Goal: Information Seeking & Learning: Compare options

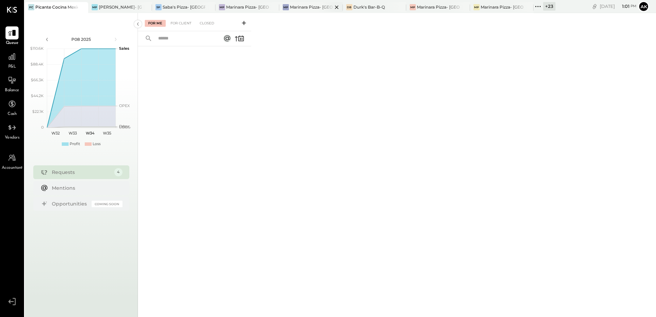
click at [322, 11] on div at bounding box center [331, 7] width 24 height 10
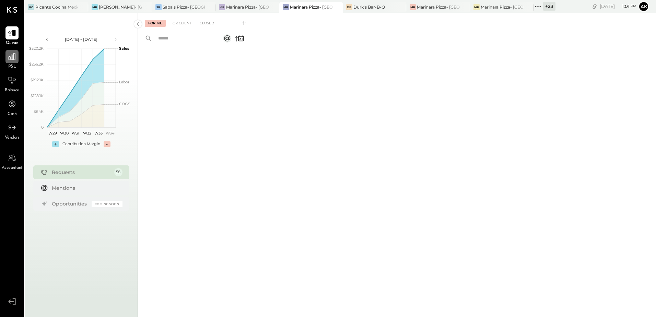
click at [15, 57] on icon at bounding box center [12, 56] width 9 height 9
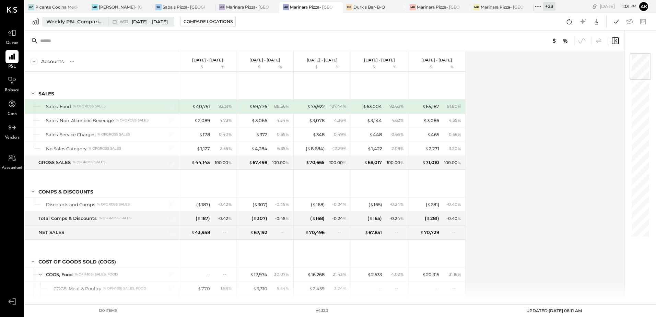
click at [158, 21] on span "[DATE] - [DATE]" at bounding box center [150, 22] width 36 height 7
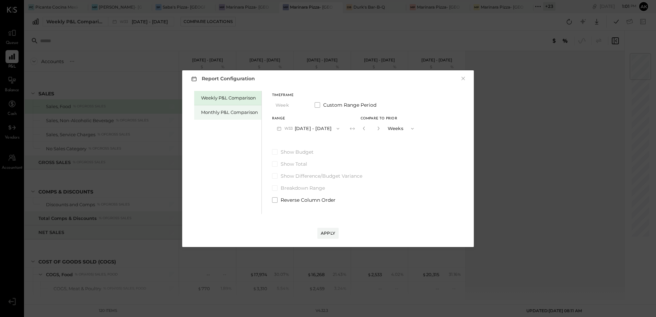
click at [216, 112] on div "Monthly P&L Comparison" at bounding box center [229, 112] width 57 height 7
click at [328, 130] on button "M08 [DATE] - [DATE]" at bounding box center [308, 128] width 72 height 13
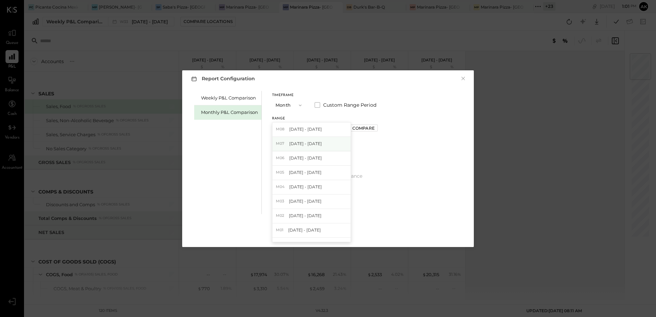
click at [320, 142] on div "M07 [DATE] - [DATE]" at bounding box center [312, 144] width 78 height 14
click at [326, 233] on div "Apply" at bounding box center [328, 233] width 14 height 6
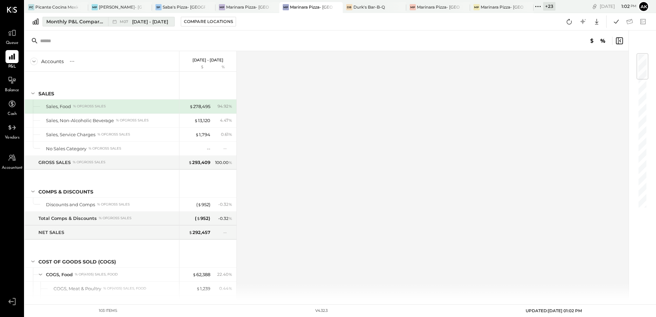
click at [152, 22] on span "[DATE] - [DATE]" at bounding box center [150, 22] width 36 height 7
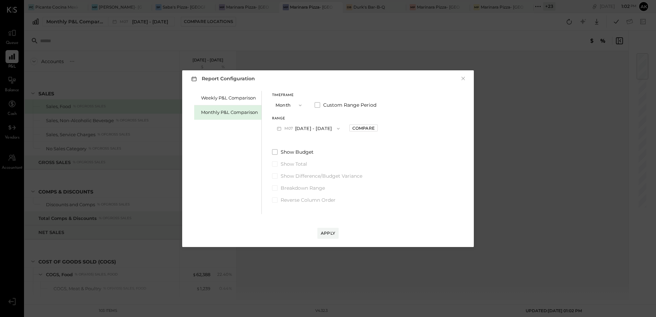
click at [323, 130] on button "M07 [DATE] - [DATE]" at bounding box center [308, 128] width 72 height 13
click at [430, 172] on div "Weekly P&L Comparison Monthly P&L Comparison Timeframe Month Custom Range Perio…" at bounding box center [328, 151] width 278 height 125
click at [359, 130] on div "Compare" at bounding box center [363, 128] width 22 height 6
click at [331, 233] on div "Apply" at bounding box center [328, 233] width 14 height 6
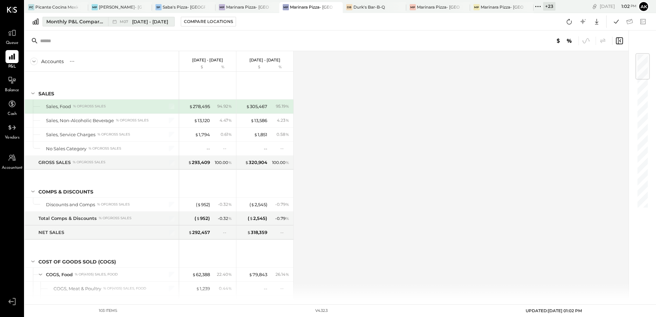
click at [153, 23] on span "[DATE] - [DATE]" at bounding box center [150, 22] width 36 height 7
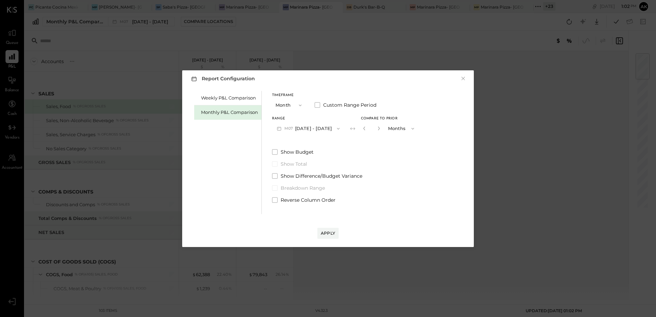
click at [315, 128] on button "M07 [DATE] - [DATE]" at bounding box center [308, 128] width 72 height 13
click at [315, 128] on span "[DATE] - [DATE]" at bounding box center [305, 129] width 33 height 6
click at [325, 234] on div "Apply" at bounding box center [328, 233] width 14 height 6
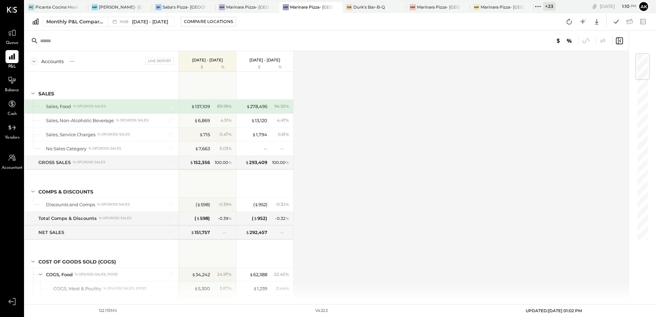
click at [540, 5] on icon at bounding box center [538, 6] width 9 height 9
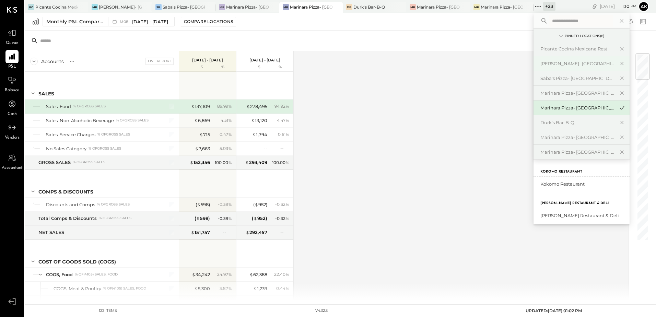
click at [569, 65] on div "[PERSON_NAME]- [GEOGRAPHIC_DATA]" at bounding box center [578, 63] width 74 height 7
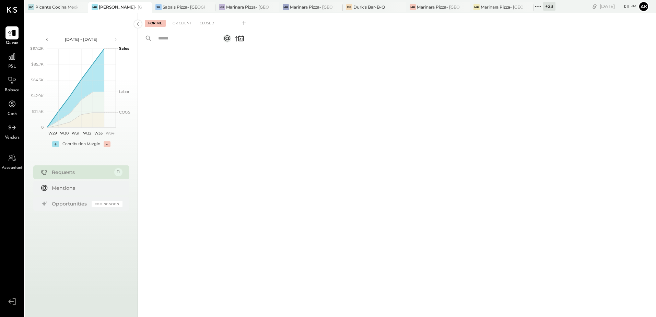
click at [11, 65] on span "P&L" at bounding box center [12, 67] width 8 height 6
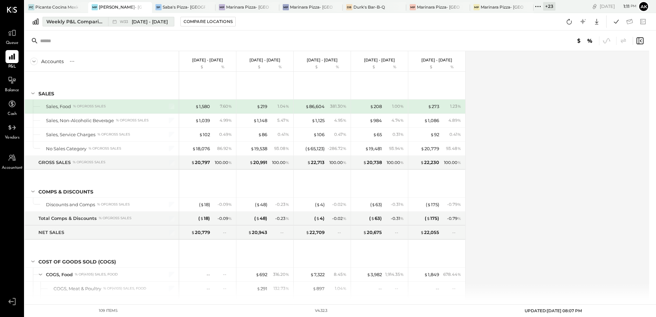
click at [165, 22] on span "[DATE] - [DATE]" at bounding box center [150, 22] width 36 height 7
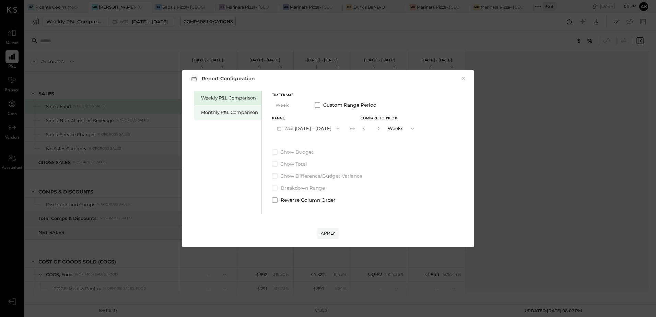
click at [217, 113] on div "Monthly P&L Comparison" at bounding box center [229, 112] width 57 height 7
click at [318, 129] on button "M08 [DATE] - [DATE]" at bounding box center [308, 128] width 72 height 13
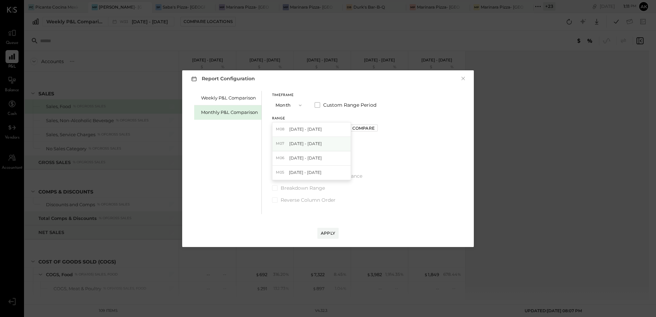
click at [312, 143] on span "[DATE] - [DATE]" at bounding box center [305, 144] width 33 height 6
click at [363, 128] on div "Compare" at bounding box center [363, 128] width 22 height 6
click at [325, 232] on div "Apply" at bounding box center [328, 233] width 14 height 6
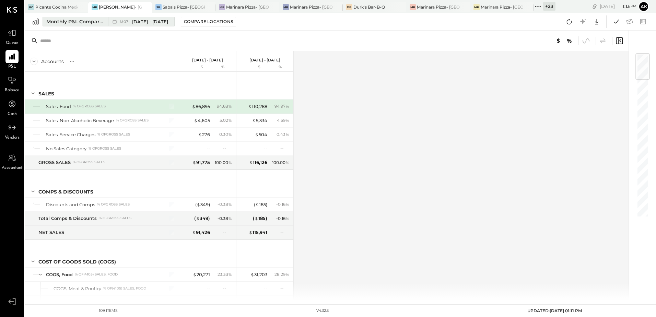
click at [142, 24] on span "[DATE] - [DATE]" at bounding box center [150, 22] width 36 height 7
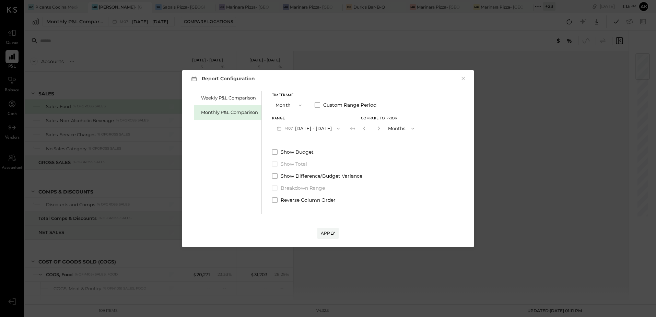
click at [307, 129] on button "M07 [DATE] - [DATE]" at bounding box center [308, 128] width 72 height 13
click at [309, 129] on span "[DATE] - [DATE]" at bounding box center [305, 129] width 33 height 6
click at [324, 229] on button "Apply" at bounding box center [327, 233] width 21 height 11
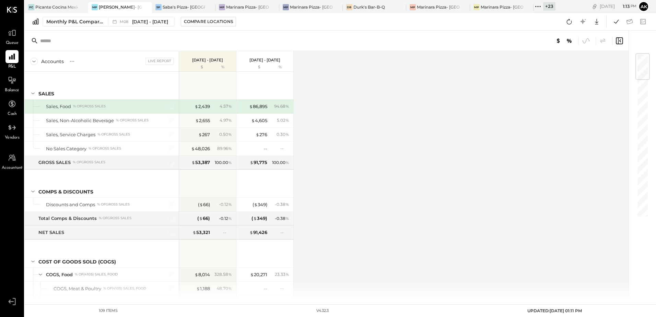
click at [538, 7] on icon at bounding box center [538, 6] width 9 height 9
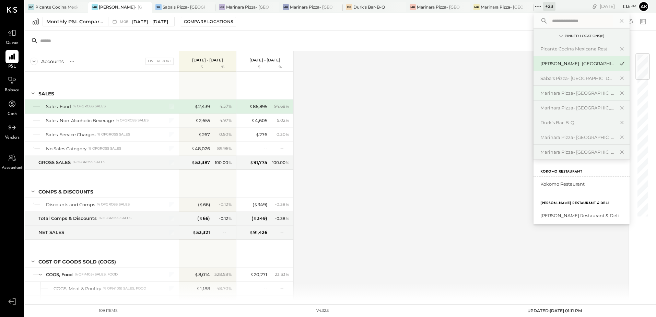
click at [568, 90] on div "Marinara Pizza- [GEOGRAPHIC_DATA]" at bounding box center [582, 93] width 96 height 15
click at [564, 92] on div "Marinara Pizza- [GEOGRAPHIC_DATA]" at bounding box center [578, 93] width 74 height 7
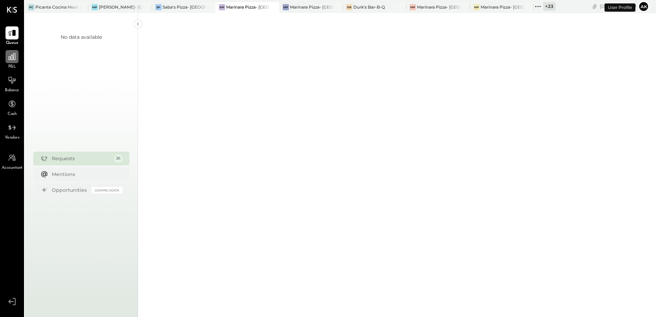
click at [11, 60] on icon at bounding box center [12, 56] width 9 height 9
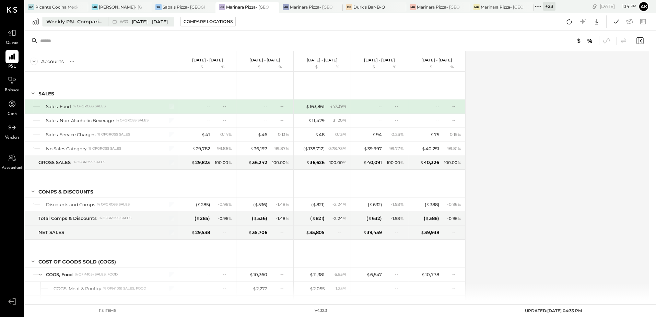
click at [135, 23] on span "[DATE] - [DATE]" at bounding box center [150, 22] width 36 height 7
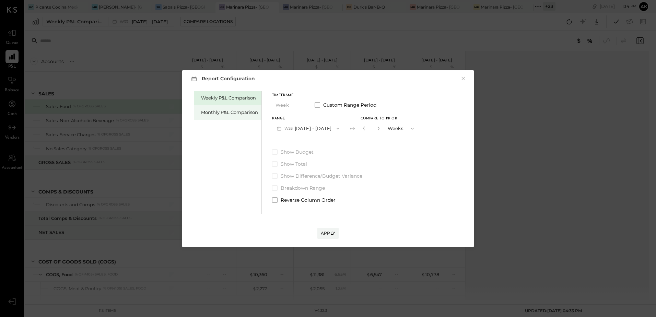
click at [216, 109] on div "Monthly P&L Comparison" at bounding box center [227, 112] width 67 height 14
click at [332, 233] on div "Apply" at bounding box center [328, 233] width 14 height 6
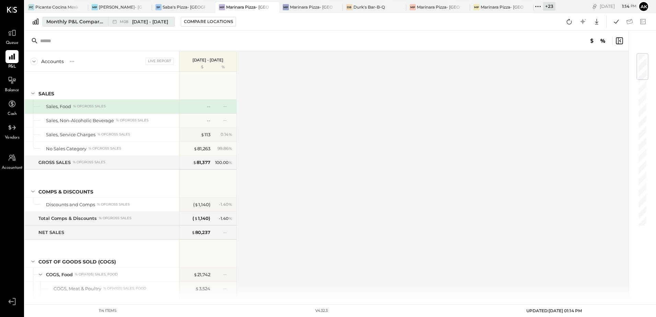
click at [152, 21] on span "[DATE] - [DATE]" at bounding box center [150, 22] width 36 height 7
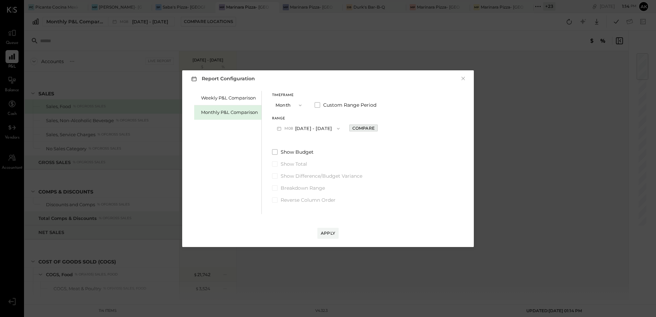
click at [369, 128] on div "Compare" at bounding box center [363, 128] width 22 height 6
click at [328, 234] on div "Apply" at bounding box center [328, 233] width 14 height 6
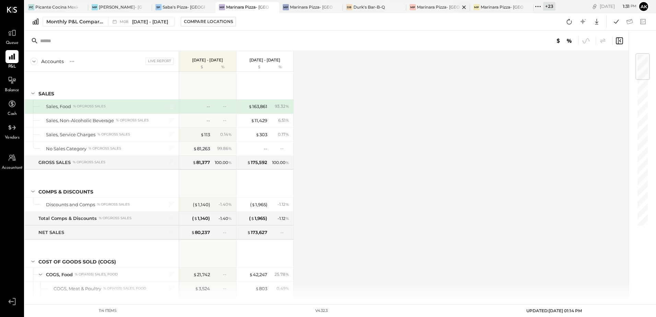
click at [440, 6] on div "Marinara Pizza- [GEOGRAPHIC_DATA]." at bounding box center [438, 7] width 43 height 6
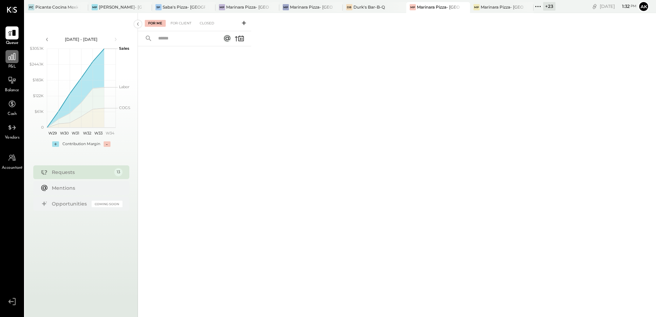
click at [11, 60] on icon at bounding box center [12, 56] width 9 height 9
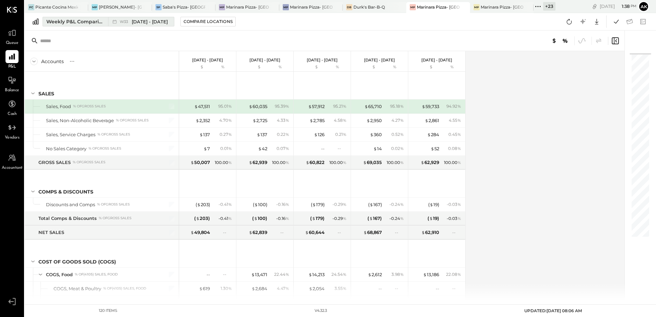
click at [116, 20] on icon at bounding box center [114, 21] width 7 height 7
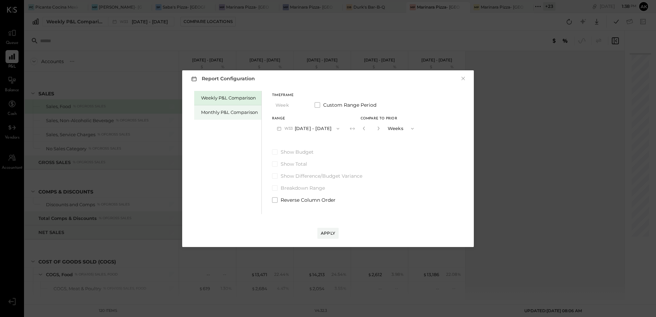
click at [217, 113] on div "Monthly P&L Comparison" at bounding box center [229, 112] width 57 height 7
click at [359, 127] on div "Compare" at bounding box center [363, 128] width 22 height 6
click at [338, 232] on button "Apply" at bounding box center [327, 233] width 21 height 11
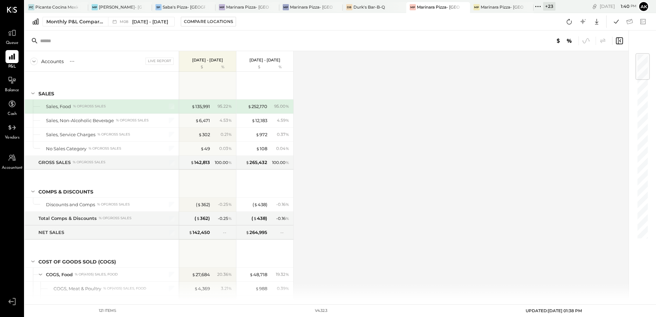
click at [541, 8] on icon at bounding box center [538, 6] width 9 height 9
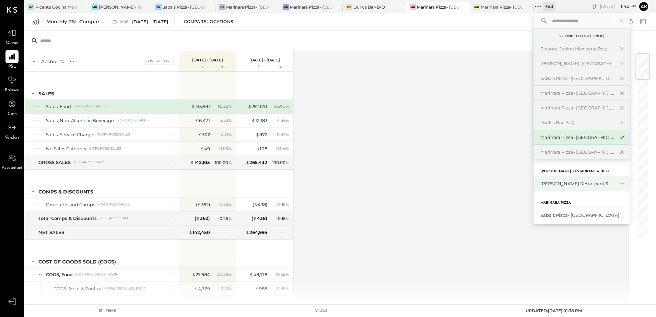
scroll to position [69, 0]
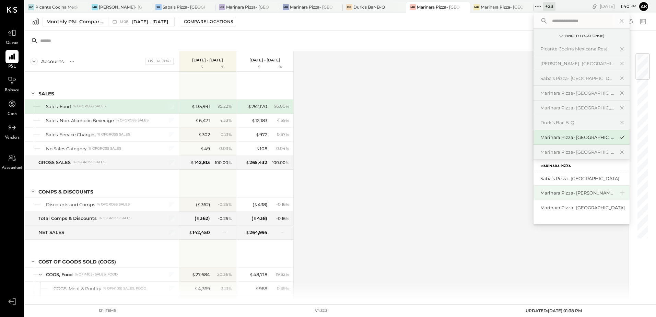
click at [564, 192] on div "Marinara Pizza- [PERSON_NAME]" at bounding box center [578, 193] width 74 height 7
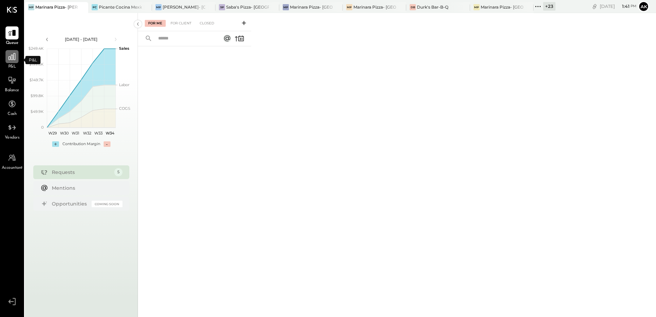
click at [12, 62] on div at bounding box center [11, 56] width 13 height 13
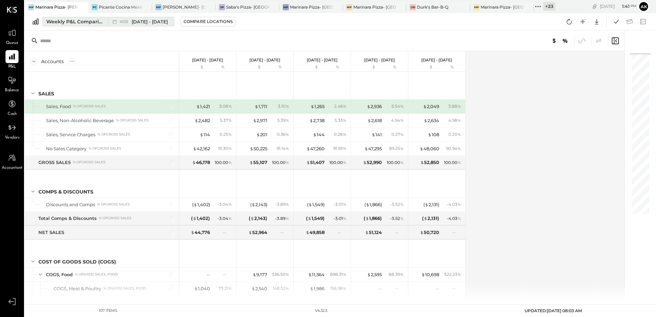
click at [90, 22] on div "Weekly P&L Comparison" at bounding box center [75, 21] width 58 height 7
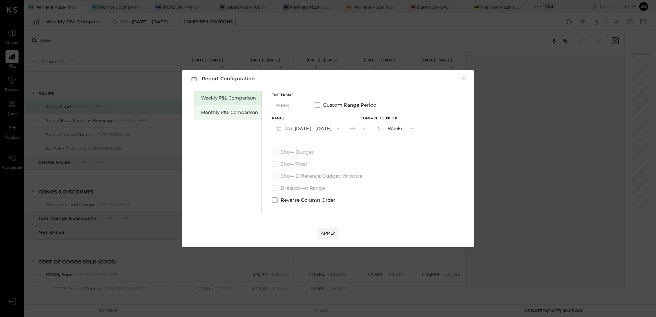
click at [222, 111] on div "Monthly P&L Comparison" at bounding box center [229, 112] width 57 height 7
click at [352, 130] on div "Compare" at bounding box center [363, 128] width 22 height 6
click at [355, 126] on div "Range M08 [DATE] - [DATE] Compare to Prior * Months" at bounding box center [345, 126] width 147 height 18
click at [325, 234] on div "Apply" at bounding box center [328, 233] width 14 height 6
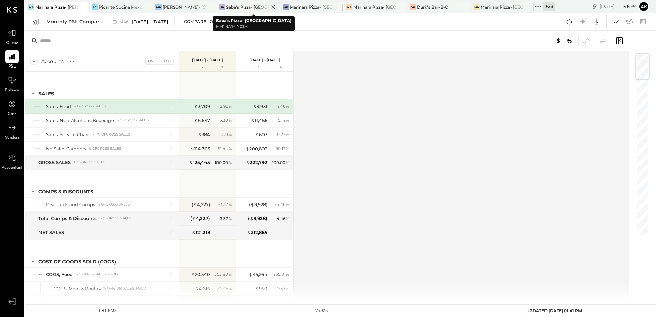
click at [239, 4] on div "Saba's Pizza- [GEOGRAPHIC_DATA]" at bounding box center [247, 7] width 43 height 6
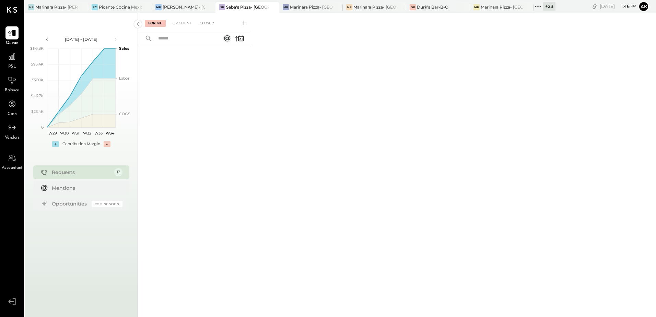
click at [12, 65] on span "P&L" at bounding box center [12, 67] width 8 height 6
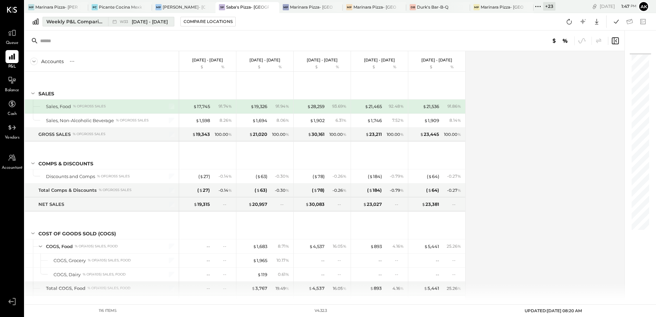
click at [141, 19] on span "[DATE] - [DATE]" at bounding box center [150, 22] width 36 height 7
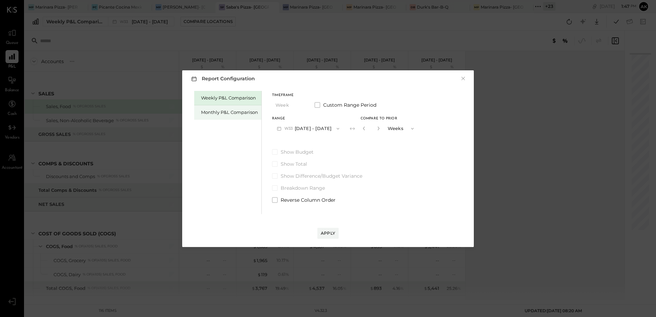
click at [244, 111] on div "Monthly P&L Comparison" at bounding box center [229, 112] width 57 height 7
click at [322, 127] on button "M08 [DATE] - [DATE]" at bounding box center [308, 128] width 72 height 13
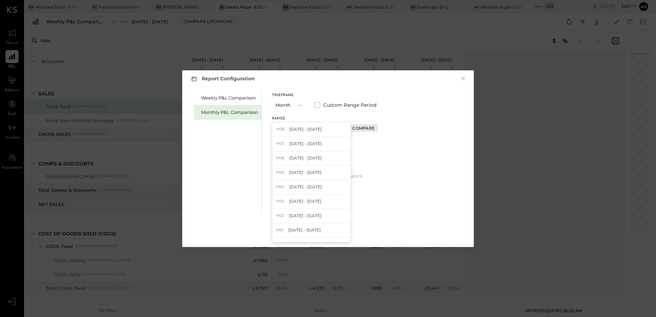
click at [365, 127] on div "Compare" at bounding box center [363, 128] width 22 height 6
click at [326, 232] on div "Apply" at bounding box center [328, 233] width 14 height 6
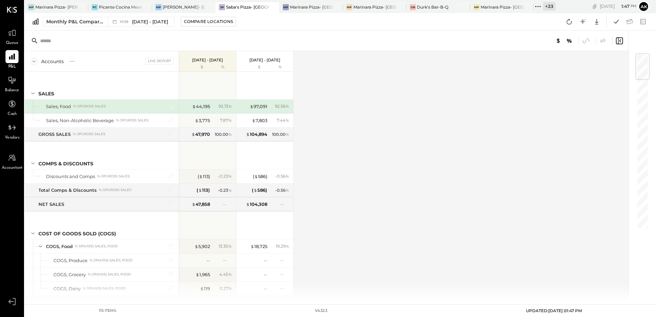
click at [541, 4] on icon at bounding box center [538, 6] width 9 height 9
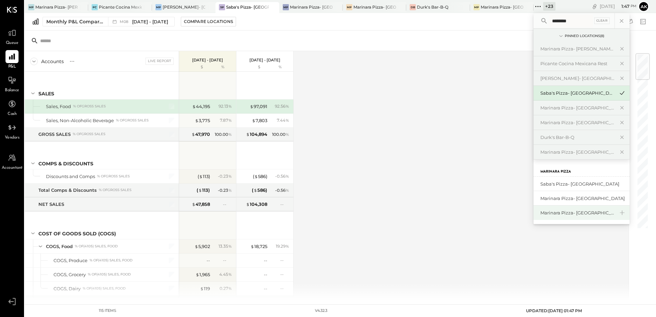
type input "********"
click at [581, 215] on div "Marinara Pizza- [GEOGRAPHIC_DATA]" at bounding box center [578, 213] width 74 height 7
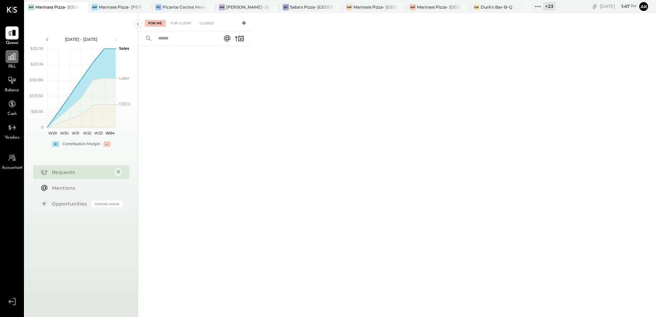
click at [17, 60] on div at bounding box center [11, 56] width 13 height 13
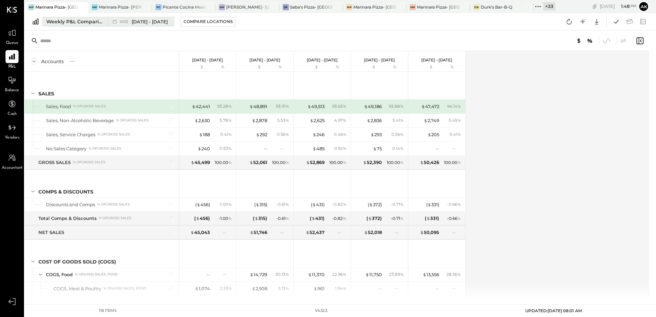
click at [80, 23] on div "Weekly P&L Comparison" at bounding box center [75, 21] width 58 height 7
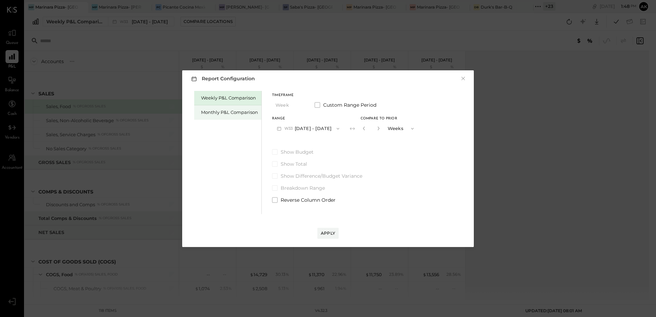
click at [228, 115] on div "Monthly P&L Comparison" at bounding box center [229, 112] width 57 height 7
click at [358, 129] on div "Compare" at bounding box center [363, 128] width 22 height 6
click at [325, 232] on div "Apply" at bounding box center [328, 233] width 14 height 6
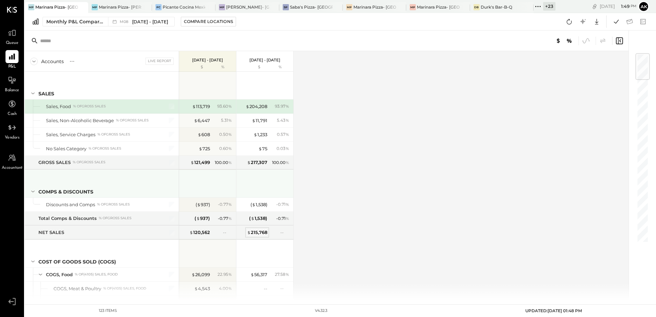
scroll to position [34, 0]
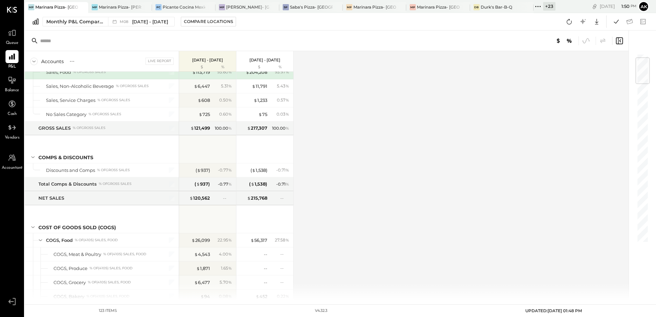
click at [541, 3] on icon at bounding box center [538, 6] width 9 height 9
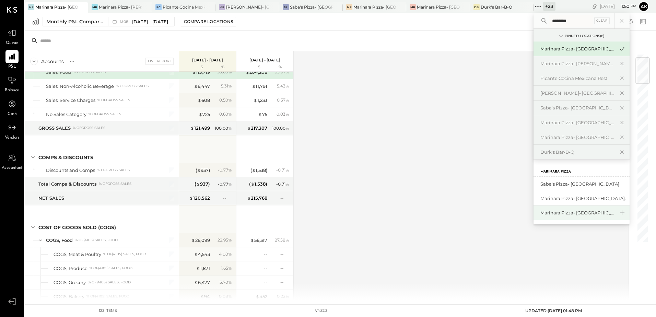
type input "********"
click at [593, 215] on div "Marinara Pizza- [GEOGRAPHIC_DATA]" at bounding box center [578, 213] width 74 height 7
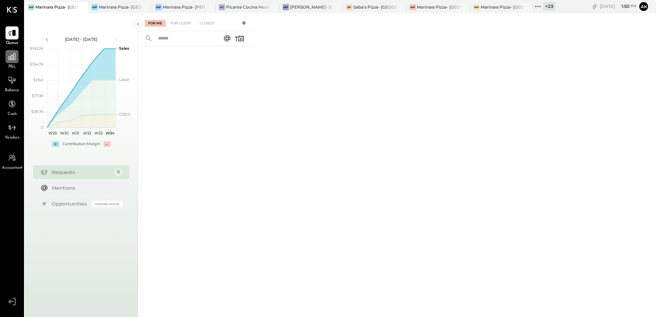
click at [9, 61] on icon at bounding box center [12, 56] width 9 height 9
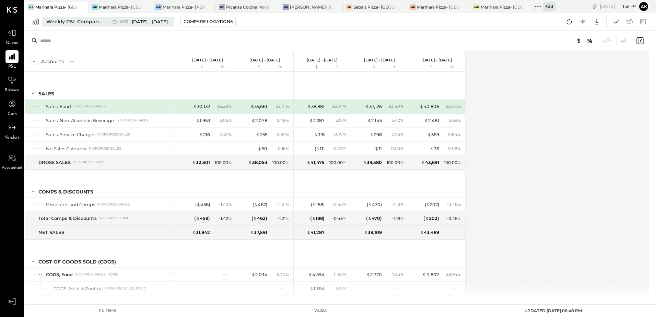
click at [83, 21] on div "Weekly P&L Comparison" at bounding box center [75, 21] width 58 height 7
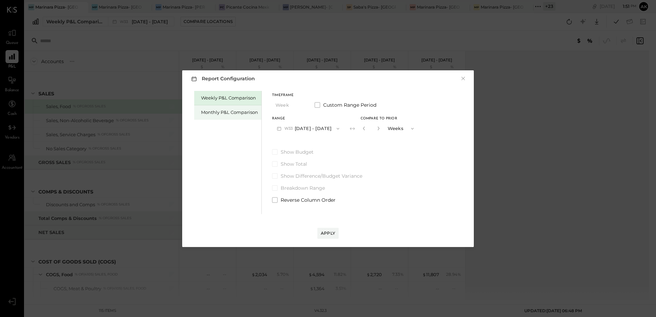
click at [204, 112] on div "Monthly P&L Comparison" at bounding box center [229, 112] width 57 height 7
click at [366, 130] on div "Compare" at bounding box center [363, 128] width 22 height 6
click at [322, 232] on div "Apply" at bounding box center [328, 233] width 14 height 6
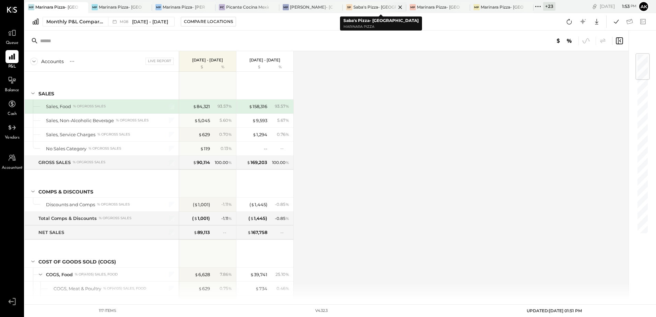
click at [372, 7] on div "Saba's Pizza- [GEOGRAPHIC_DATA]" at bounding box center [375, 7] width 43 height 6
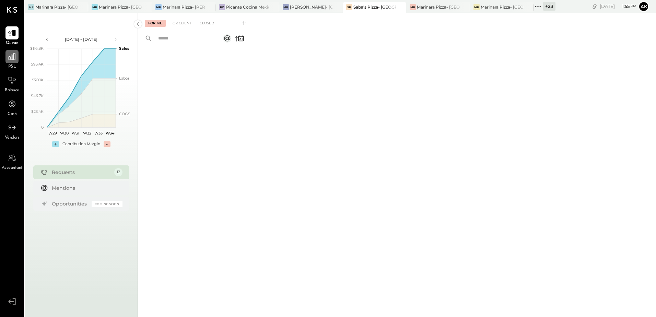
click at [14, 59] on icon at bounding box center [12, 56] width 9 height 9
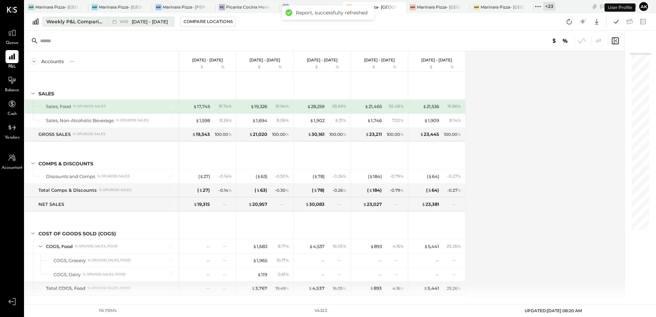
click at [86, 24] on div "Weekly P&L Comparison" at bounding box center [75, 21] width 58 height 7
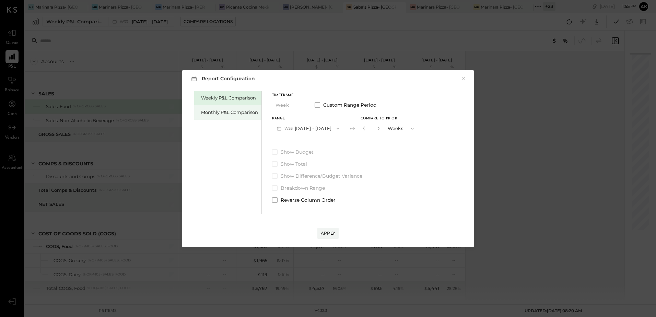
click at [223, 110] on div "Monthly P&L Comparison" at bounding box center [229, 112] width 57 height 7
click at [365, 127] on div "Compare" at bounding box center [363, 128] width 22 height 6
click at [328, 234] on div "Apply" at bounding box center [328, 233] width 14 height 6
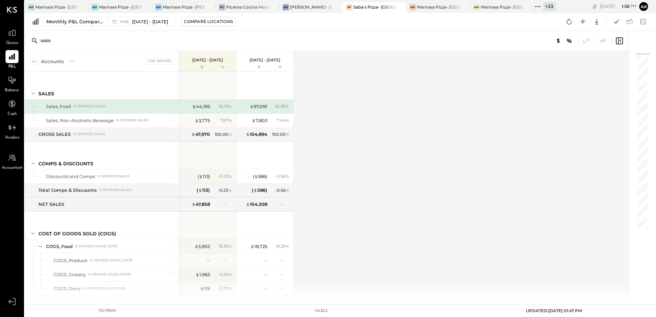
click at [540, 8] on icon at bounding box center [538, 6] width 9 height 9
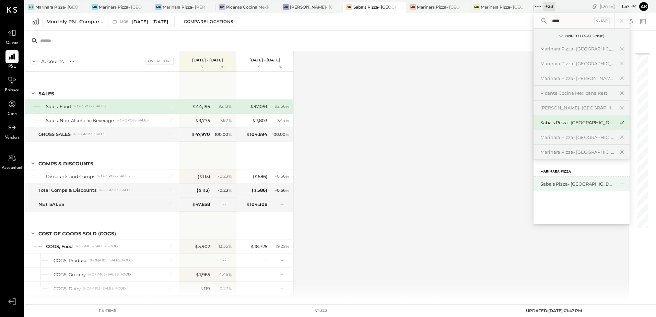
type input "****"
click at [590, 184] on div "Saba's Pizza- [GEOGRAPHIC_DATA]" at bounding box center [578, 184] width 74 height 7
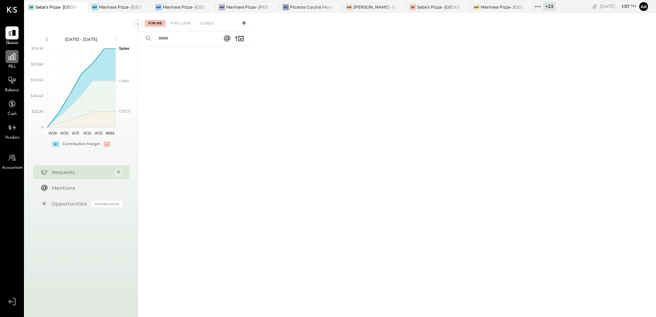
click at [10, 58] on icon at bounding box center [12, 56] width 9 height 9
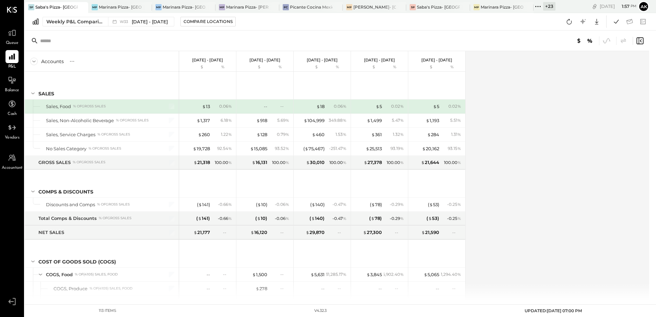
click at [108, 15] on div "Weekly P&L Comparison W33 [DATE] - [DATE] Compare Locations Google Sheets Excel" at bounding box center [341, 22] width 632 height 18
click at [112, 22] on icon at bounding box center [114, 21] width 7 height 7
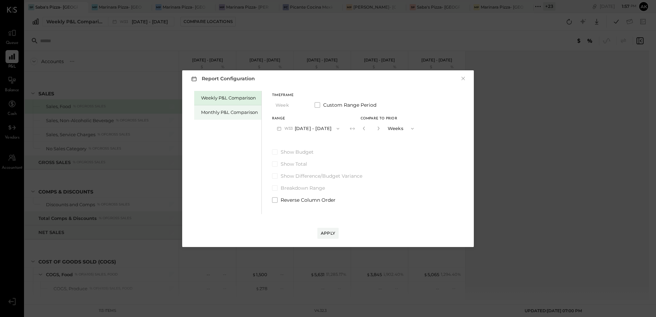
click at [234, 116] on div "Monthly P&L Comparison" at bounding box center [227, 112] width 67 height 14
click at [316, 131] on button "M08 [DATE] - [DATE]" at bounding box center [308, 128] width 72 height 13
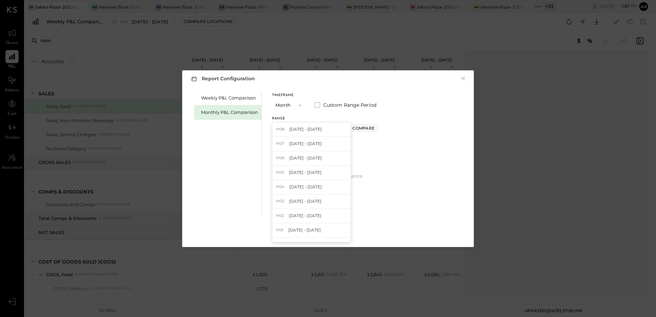
click at [430, 142] on div "Weekly P&L Comparison Monthly P&L Comparison Timeframe Month Custom Range Perio…" at bounding box center [328, 151] width 278 height 125
click at [356, 128] on div "Compare" at bounding box center [363, 128] width 22 height 6
click at [418, 167] on div "Weekly P&L Comparison Monthly P&L Comparison Timeframe Month Custom Range Perio…" at bounding box center [328, 151] width 278 height 125
click at [328, 233] on div "Apply" at bounding box center [328, 233] width 14 height 6
